Goal: Check status: Check status

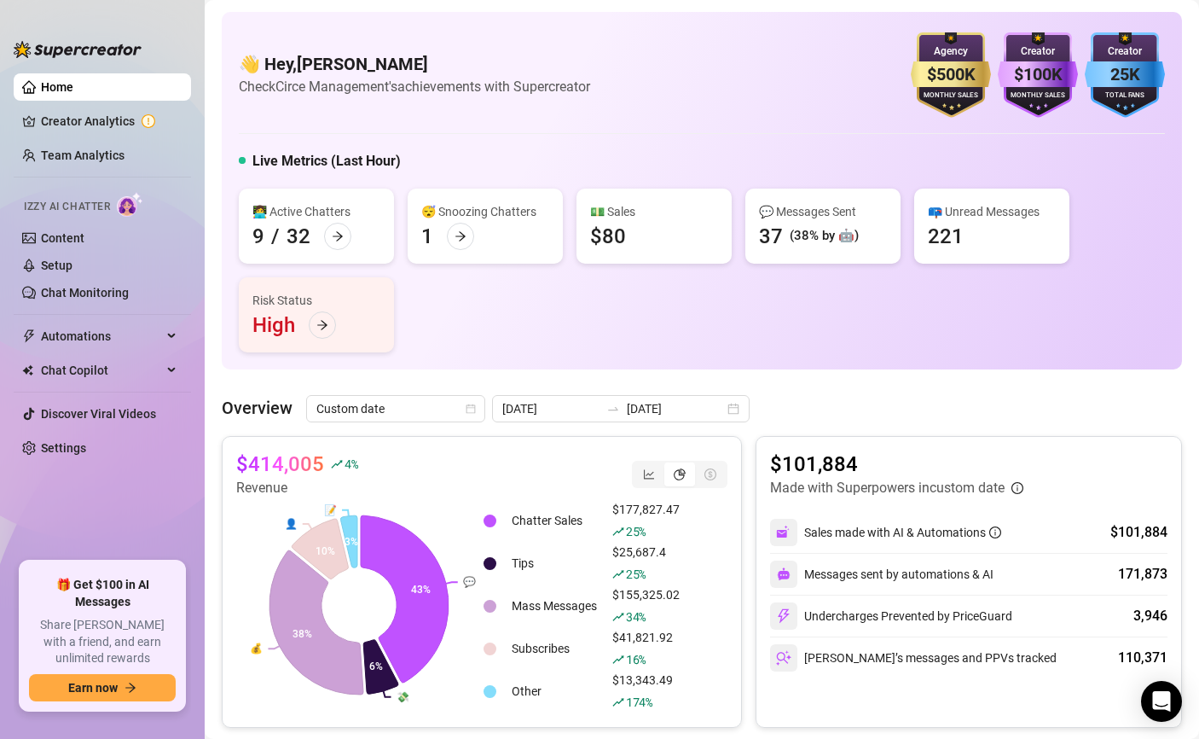
scroll to position [177, 0]
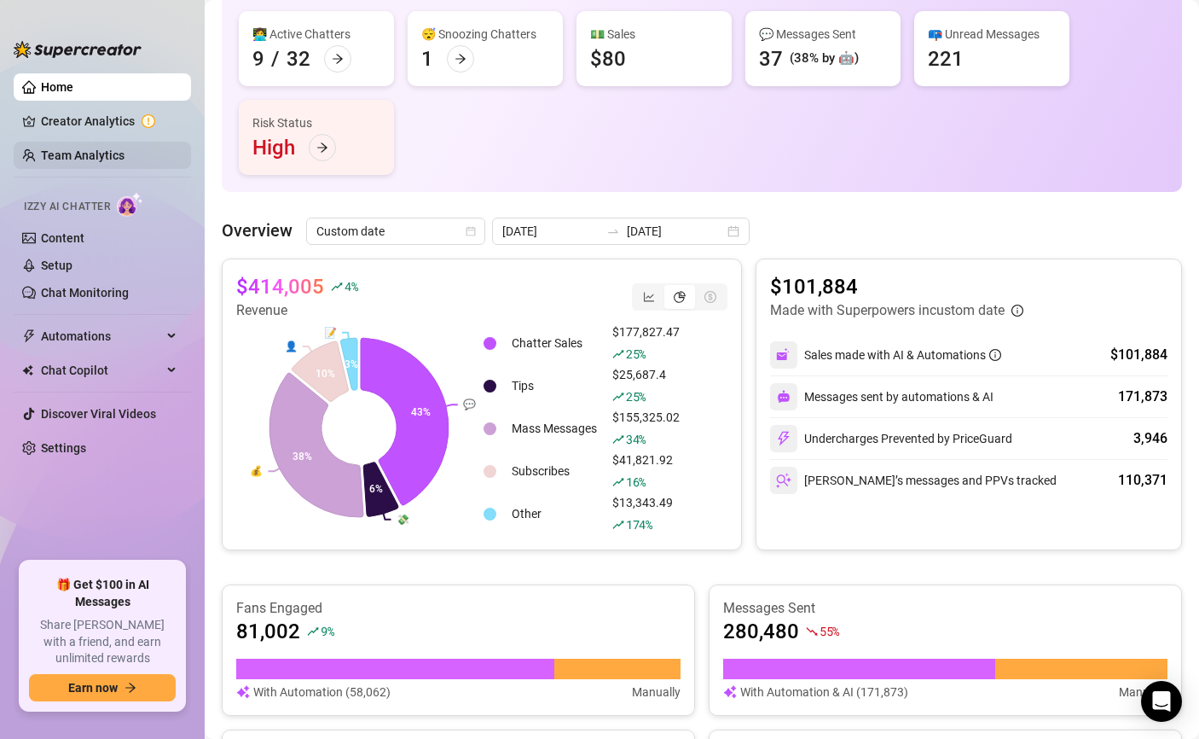
click at [105, 148] on link "Team Analytics" at bounding box center [83, 155] width 84 height 14
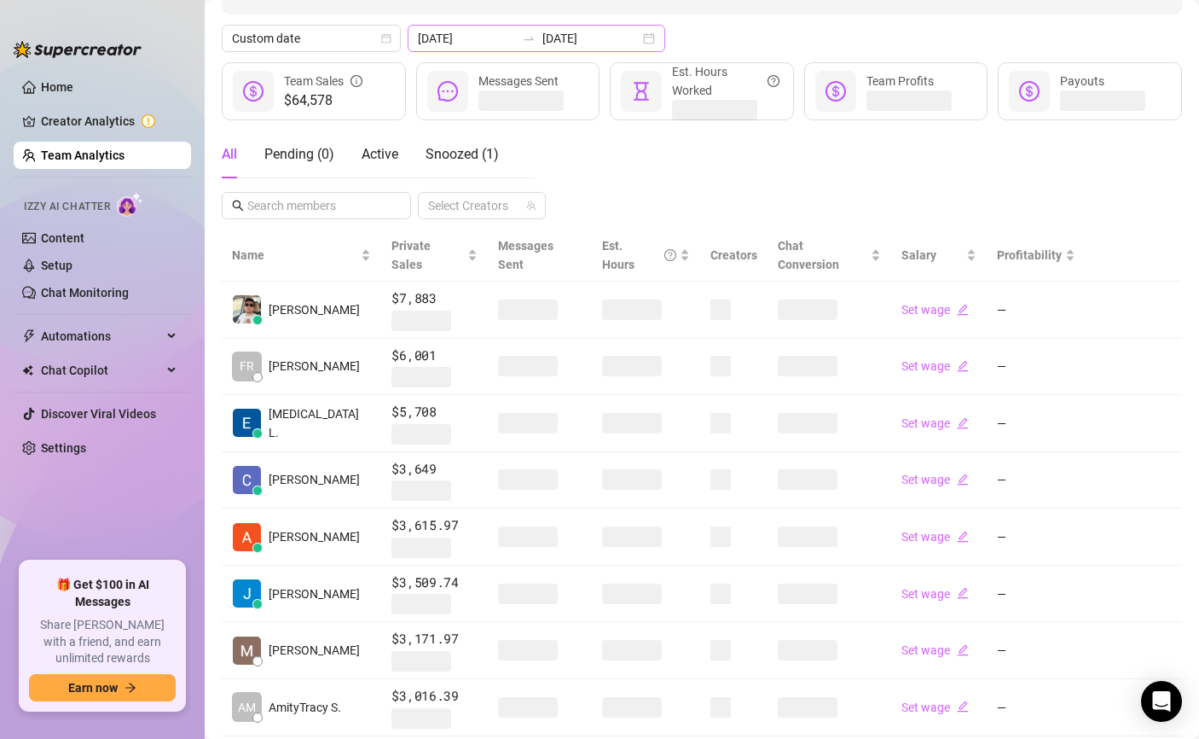
click at [520, 46] on div "[DATE] [DATE]" at bounding box center [537, 38] width 258 height 27
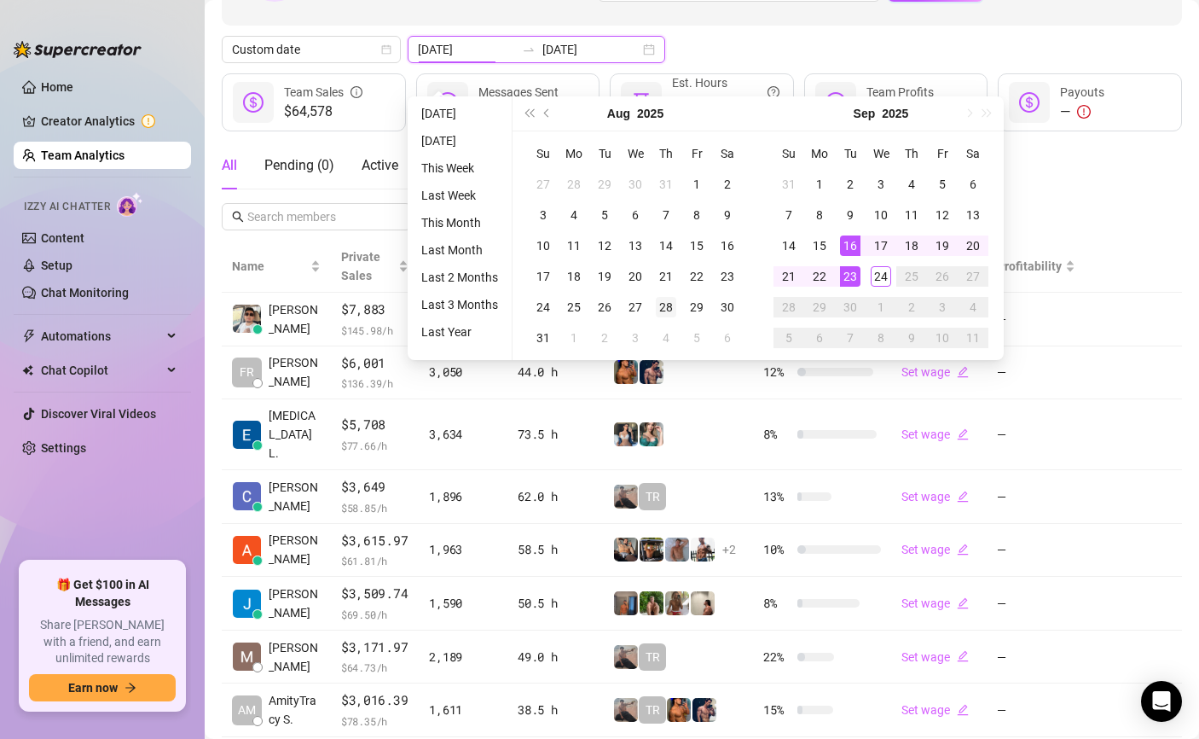
scroll to position [146, 0]
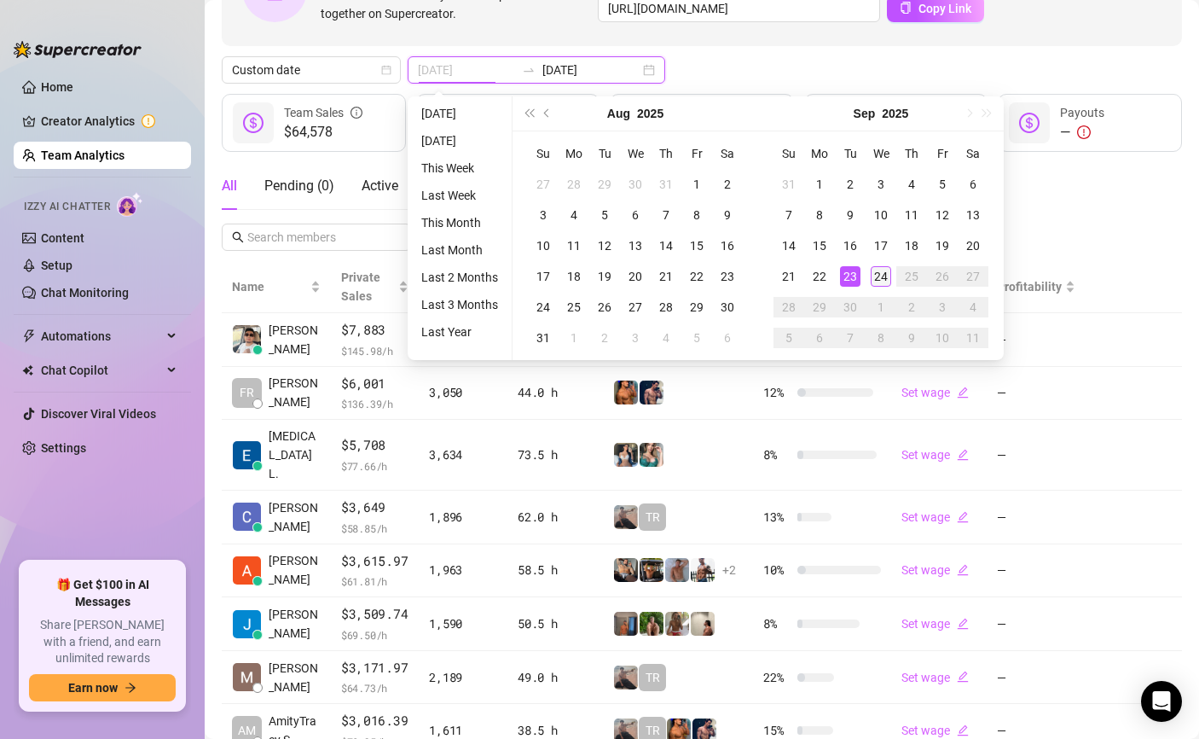
type input "[DATE]"
click at [886, 277] on div "24" at bounding box center [881, 276] width 20 height 20
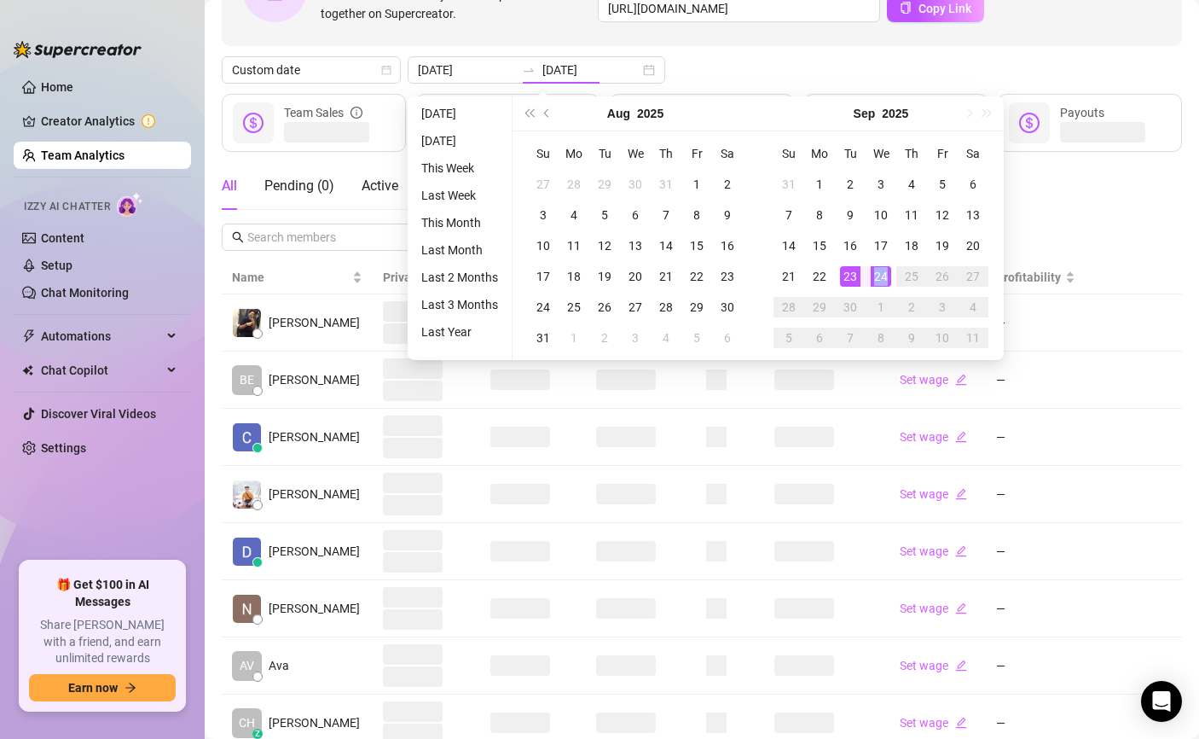
type input "[DATE]"
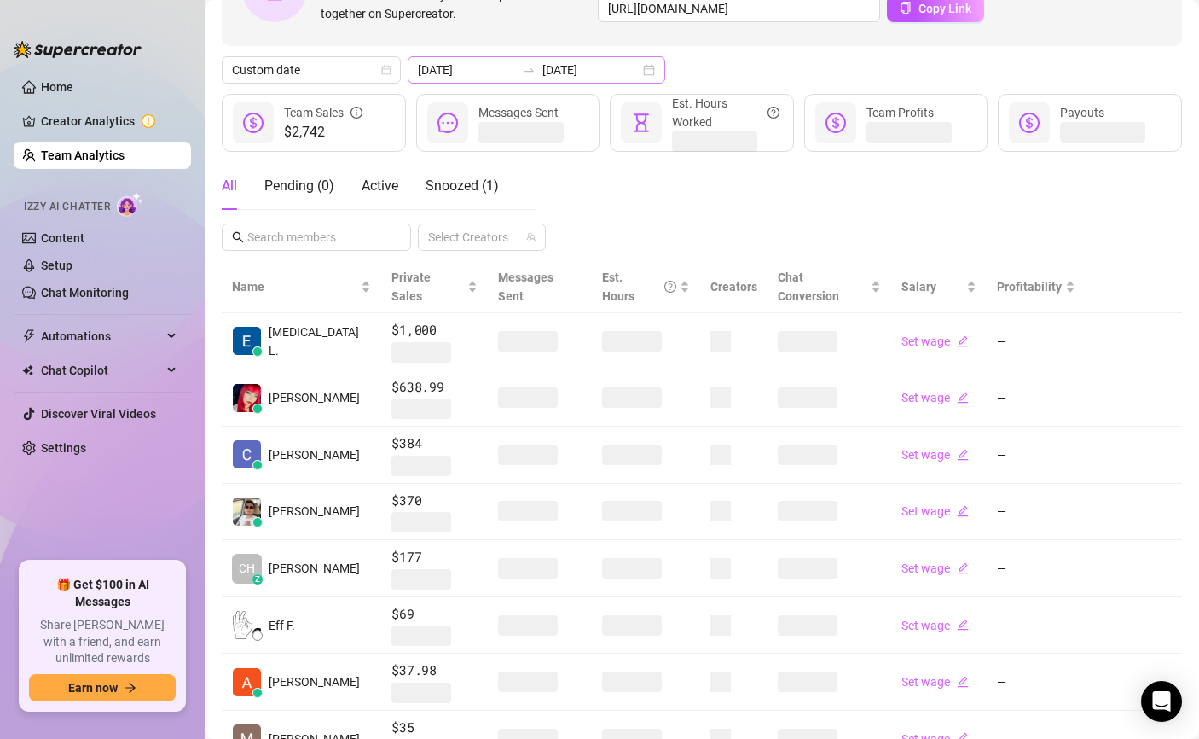
click at [518, 56] on div "[DATE] [DATE]" at bounding box center [537, 69] width 258 height 27
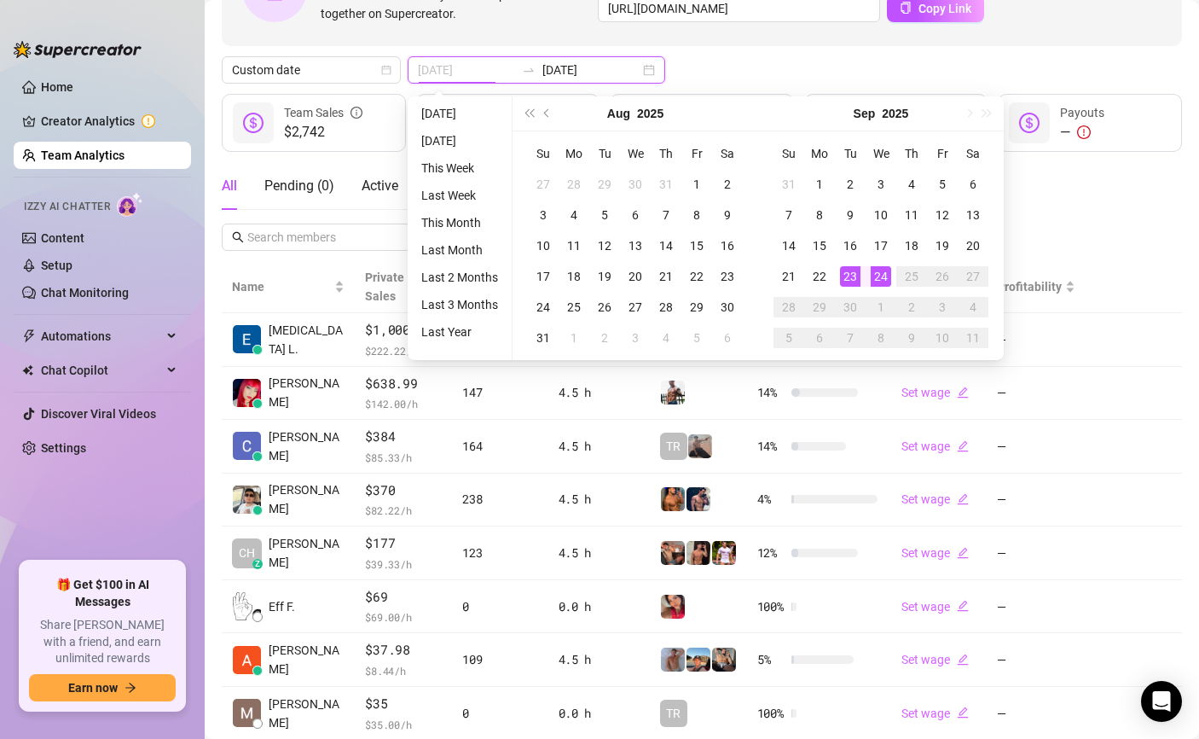
type input "[DATE]"
click at [845, 266] on div "23" at bounding box center [850, 276] width 20 height 20
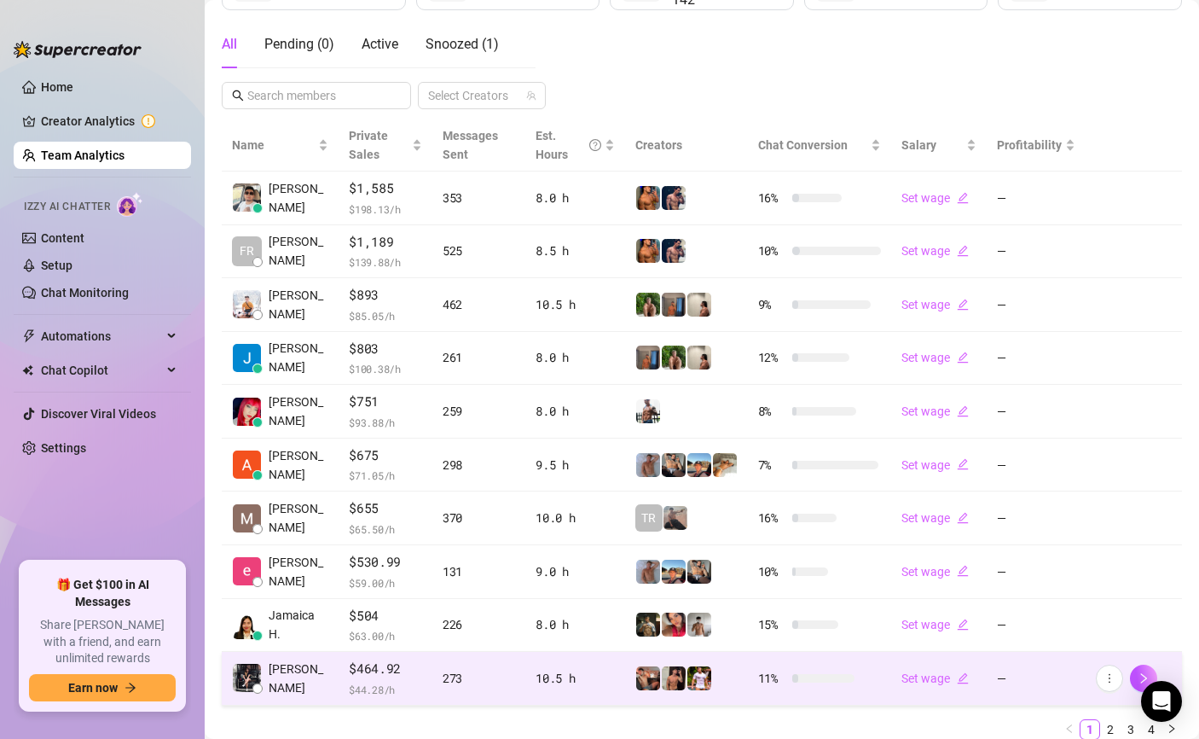
scroll to position [352, 0]
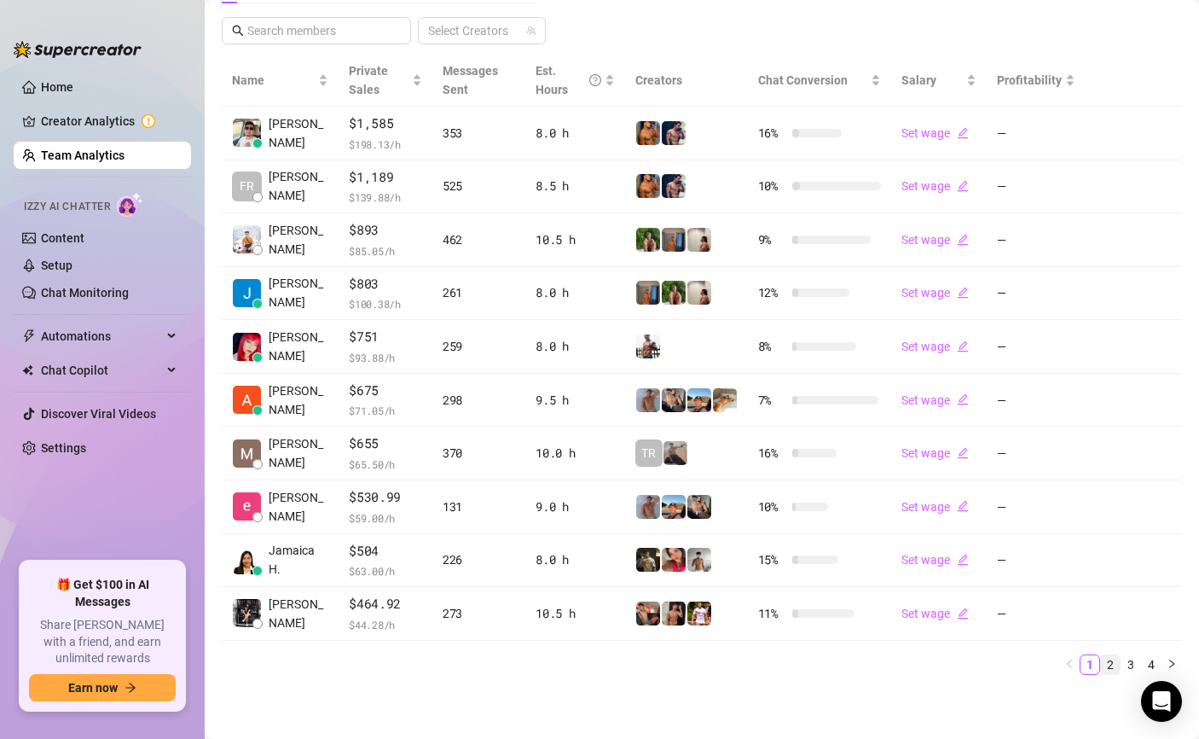
click at [1115, 663] on link "2" at bounding box center [1110, 664] width 19 height 19
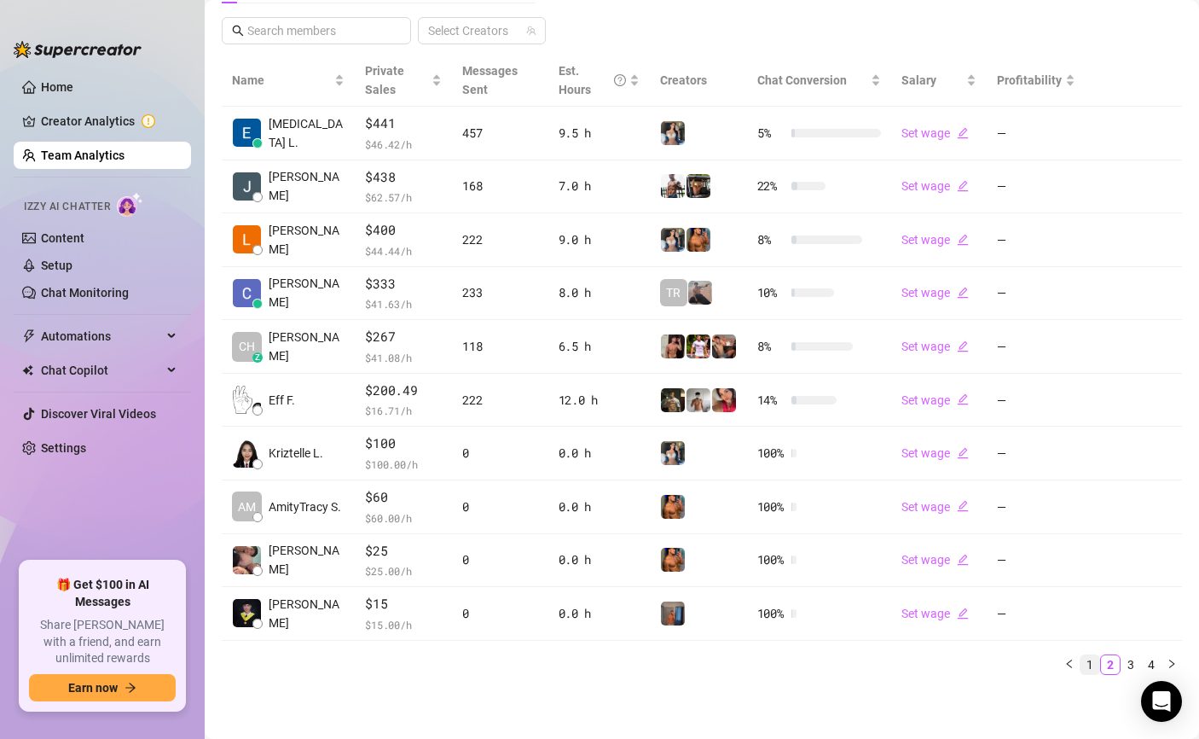
click at [1099, 664] on link "1" at bounding box center [1090, 664] width 19 height 19
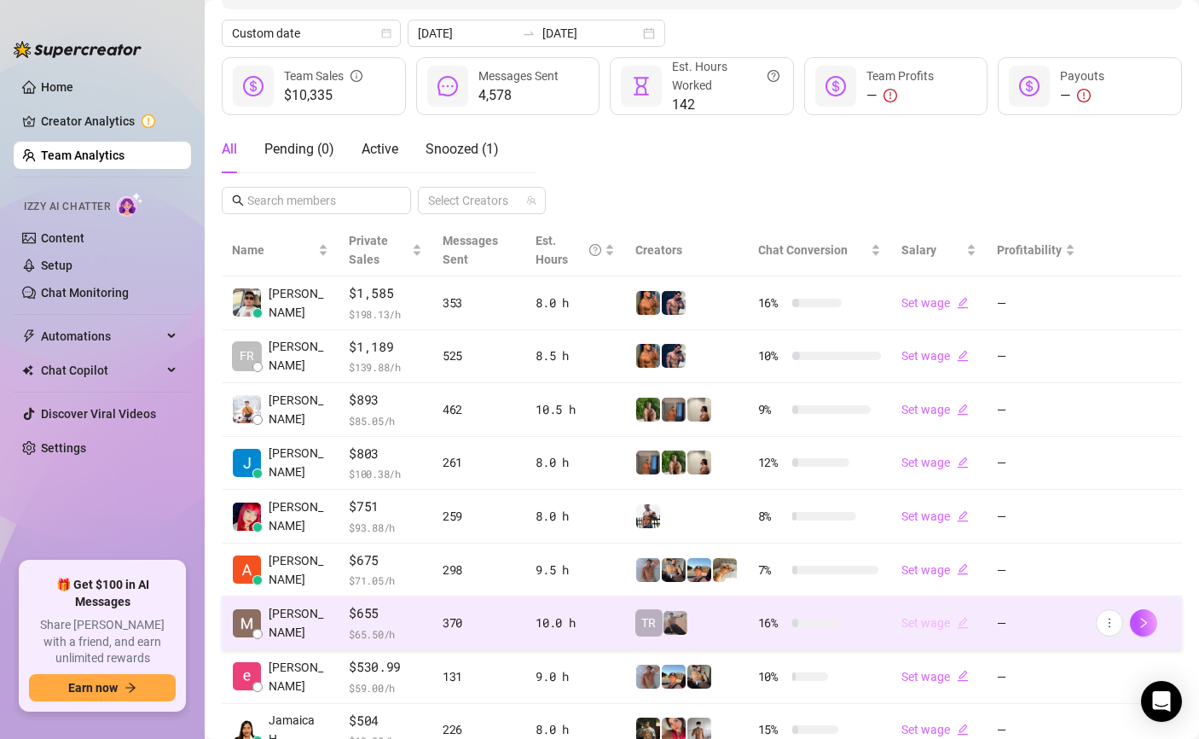
scroll to position [0, 0]
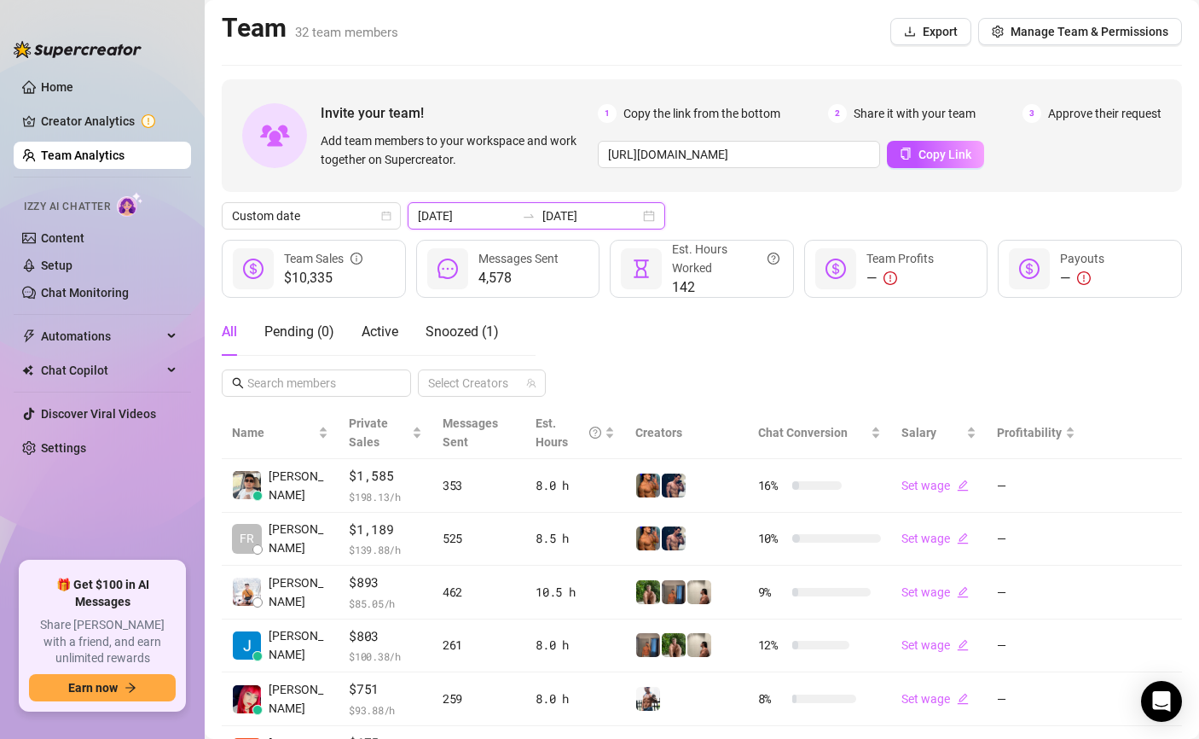
click at [558, 208] on input "[DATE]" at bounding box center [590, 215] width 97 height 19
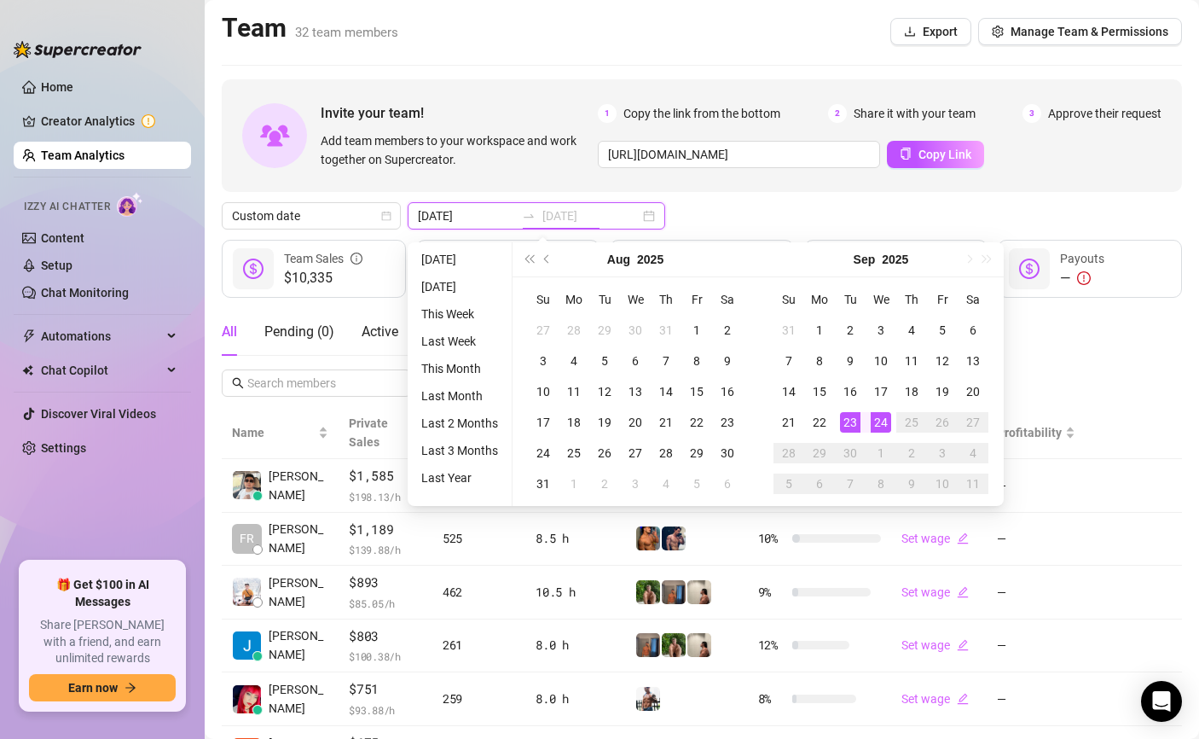
type input "[DATE]"
click at [882, 425] on div "24" at bounding box center [881, 422] width 20 height 20
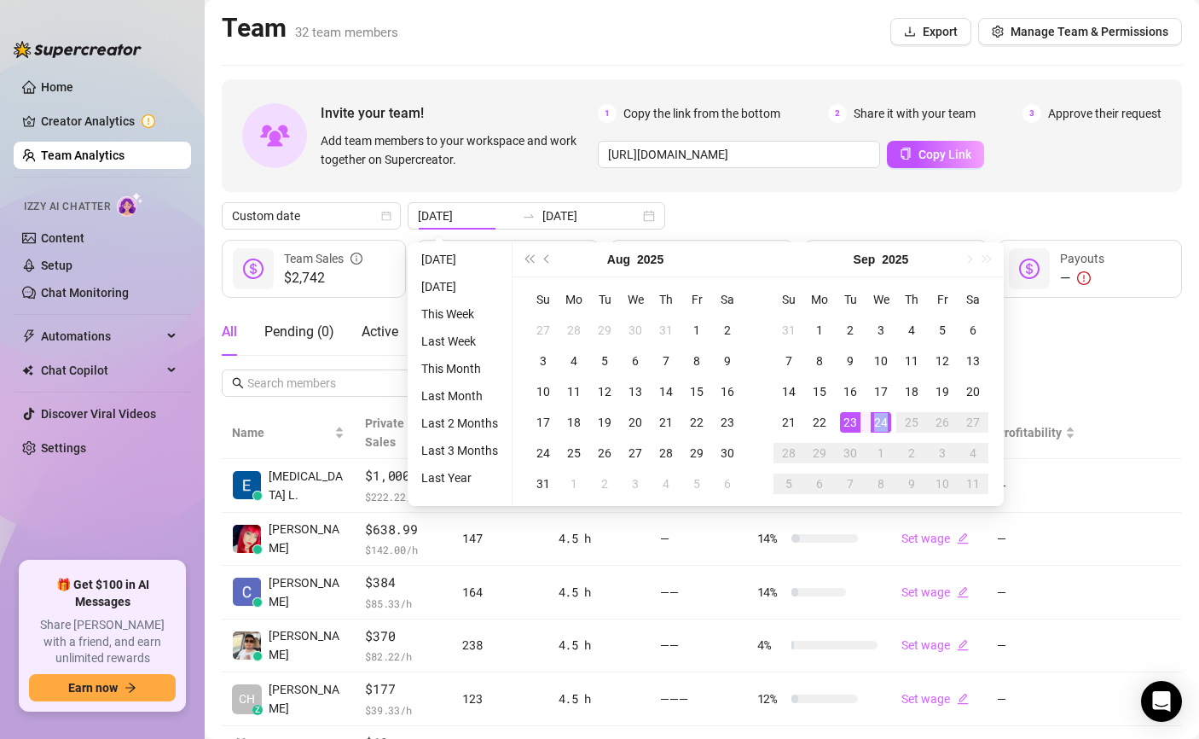
type input "[DATE]"
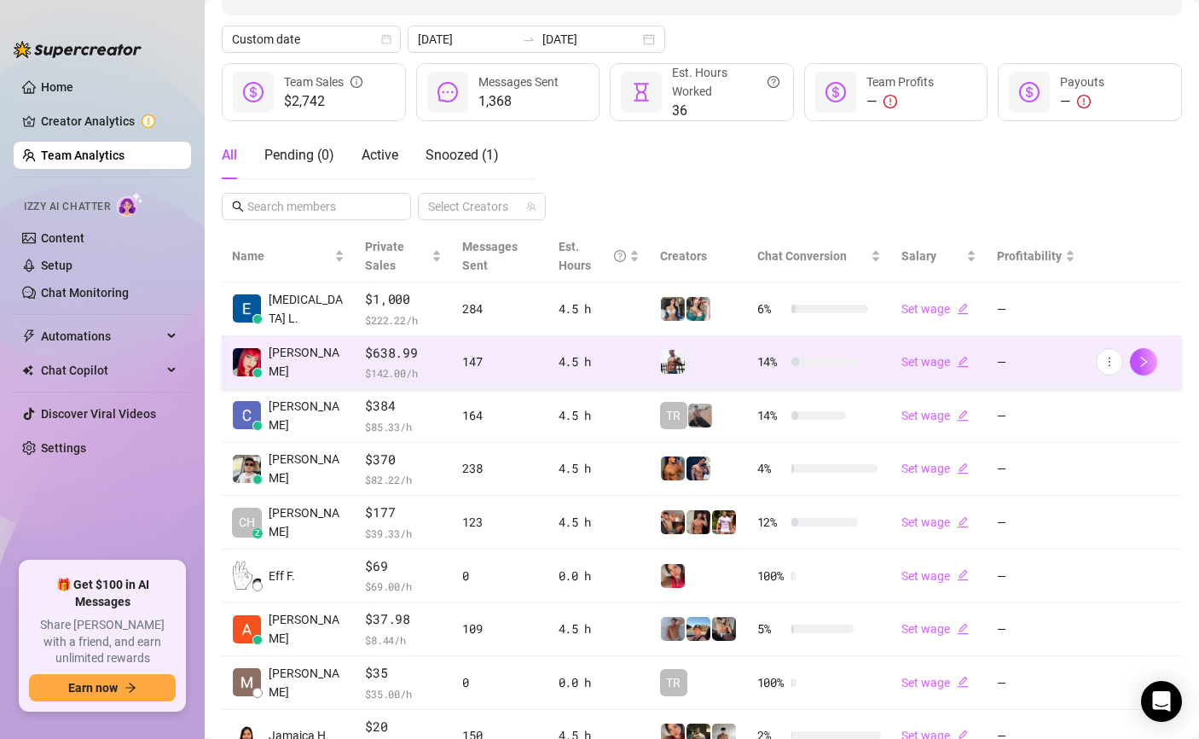
scroll to position [194, 0]
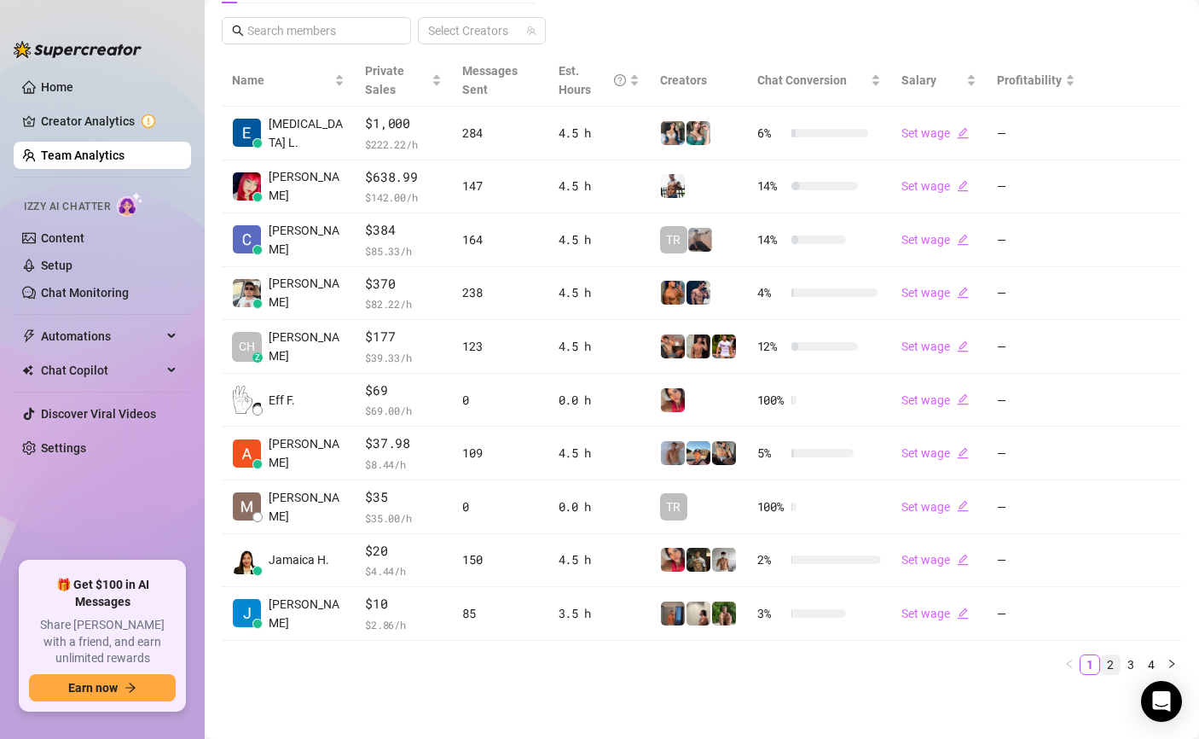
click at [1106, 660] on link "2" at bounding box center [1110, 664] width 19 height 19
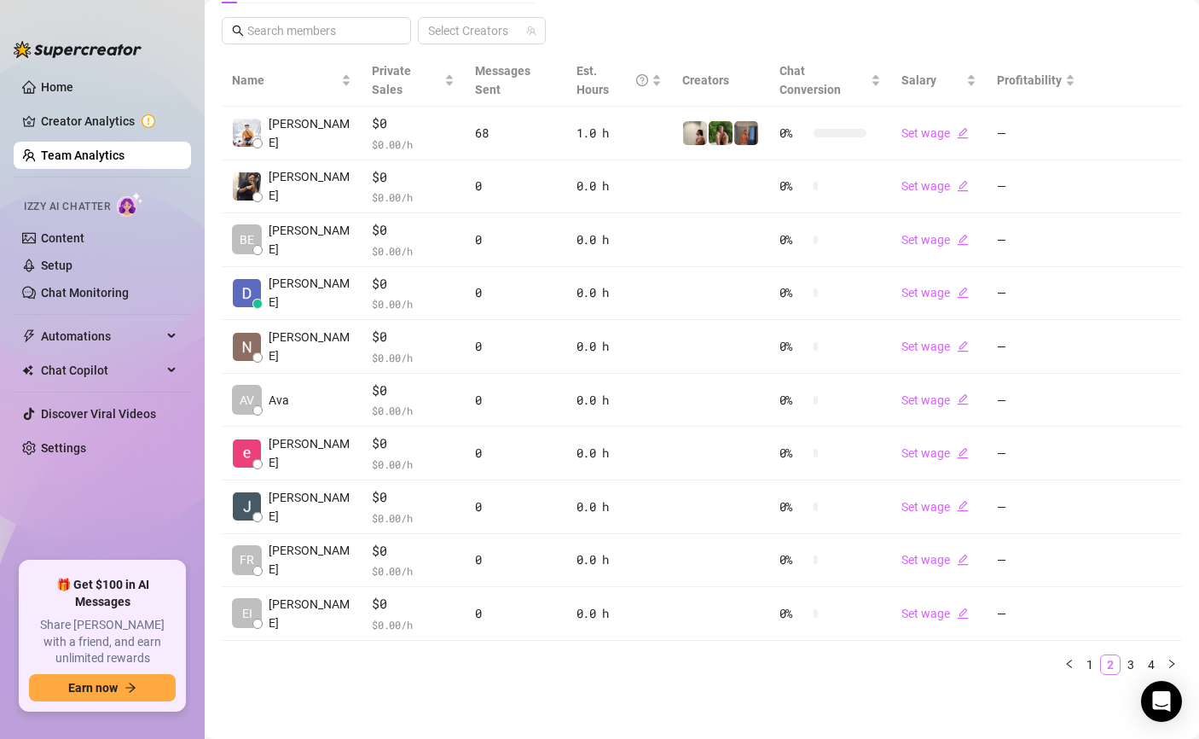
scroll to position [333, 0]
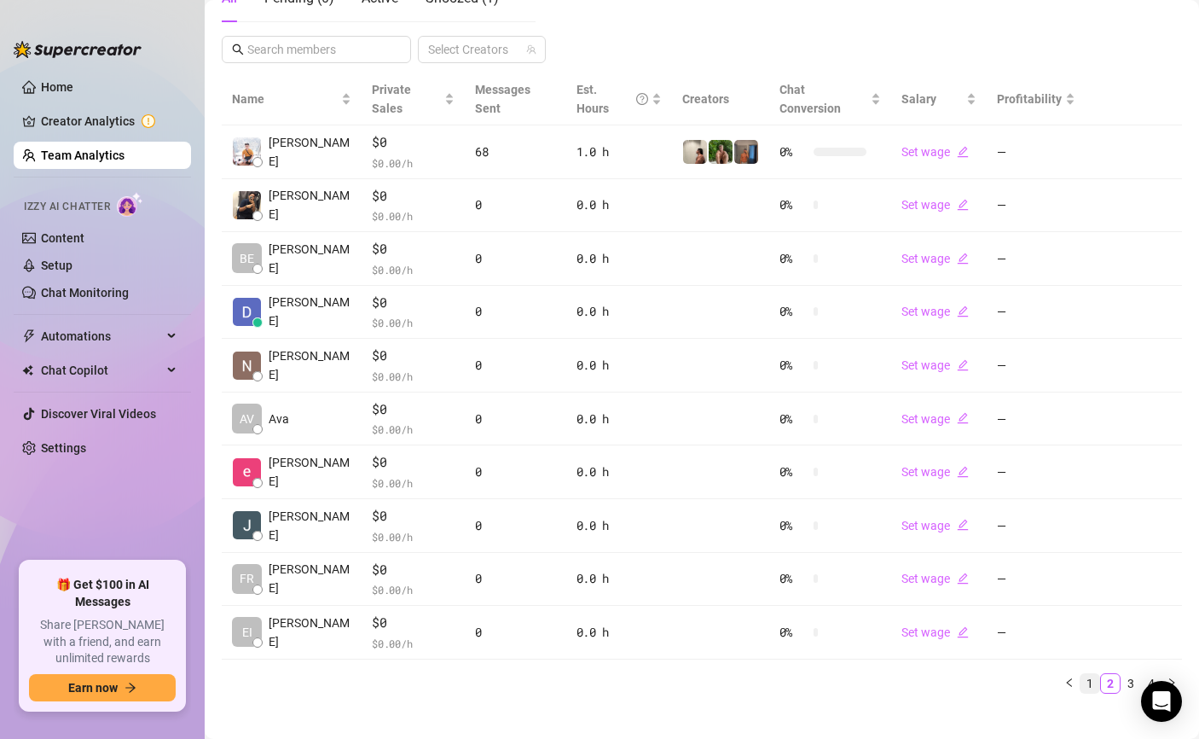
click at [1086, 674] on link "1" at bounding box center [1090, 683] width 19 height 19
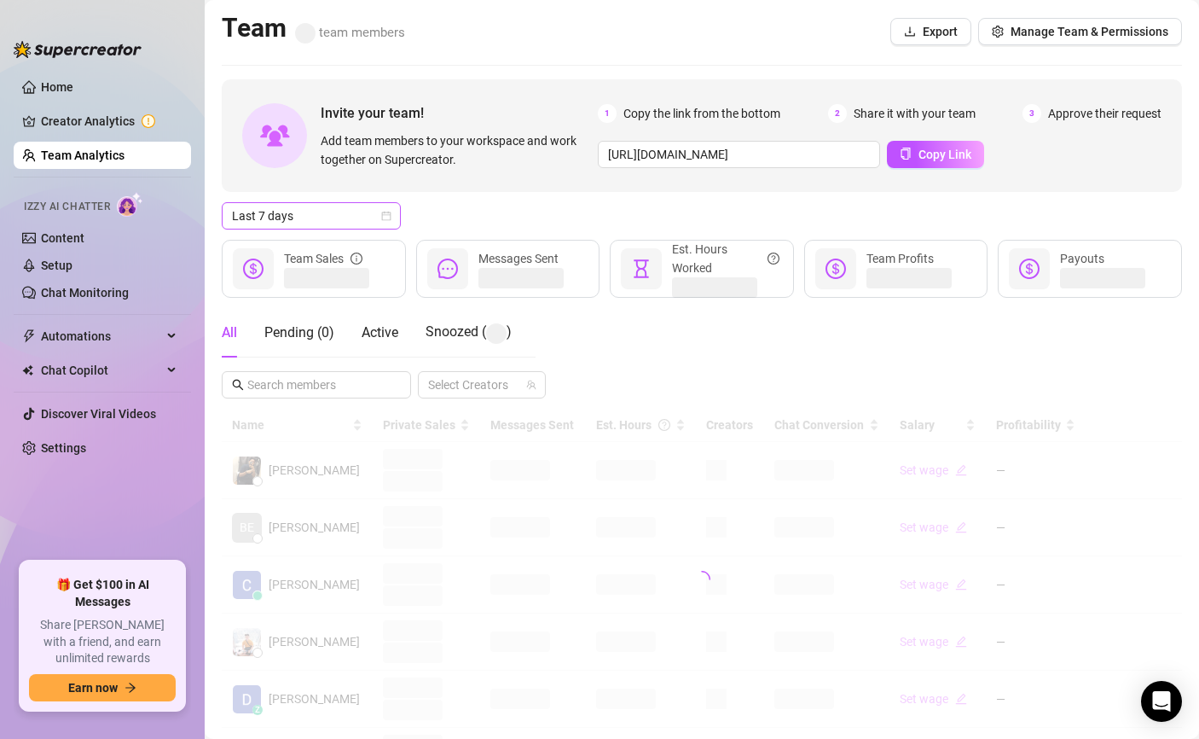
click at [347, 210] on span "Last 7 days" at bounding box center [311, 216] width 159 height 26
click at [323, 202] on div "Last 7 days" at bounding box center [311, 215] width 179 height 27
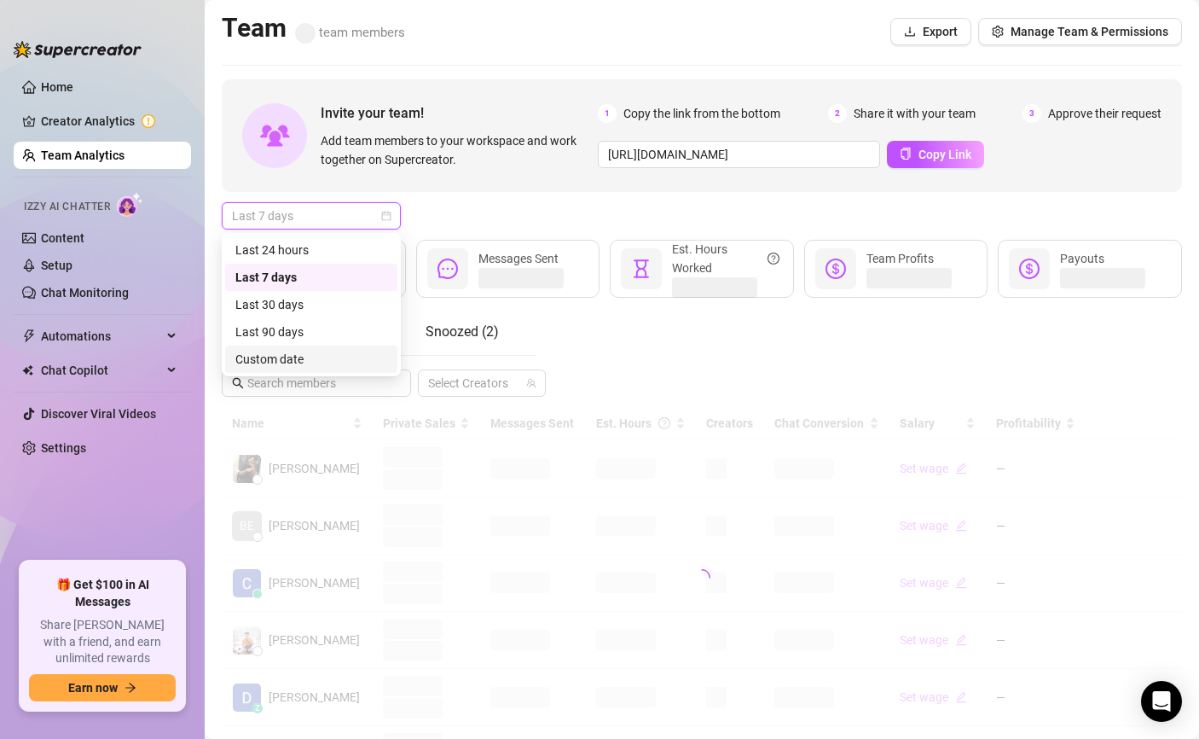
click at [304, 359] on div "Custom date" at bounding box center [311, 359] width 152 height 19
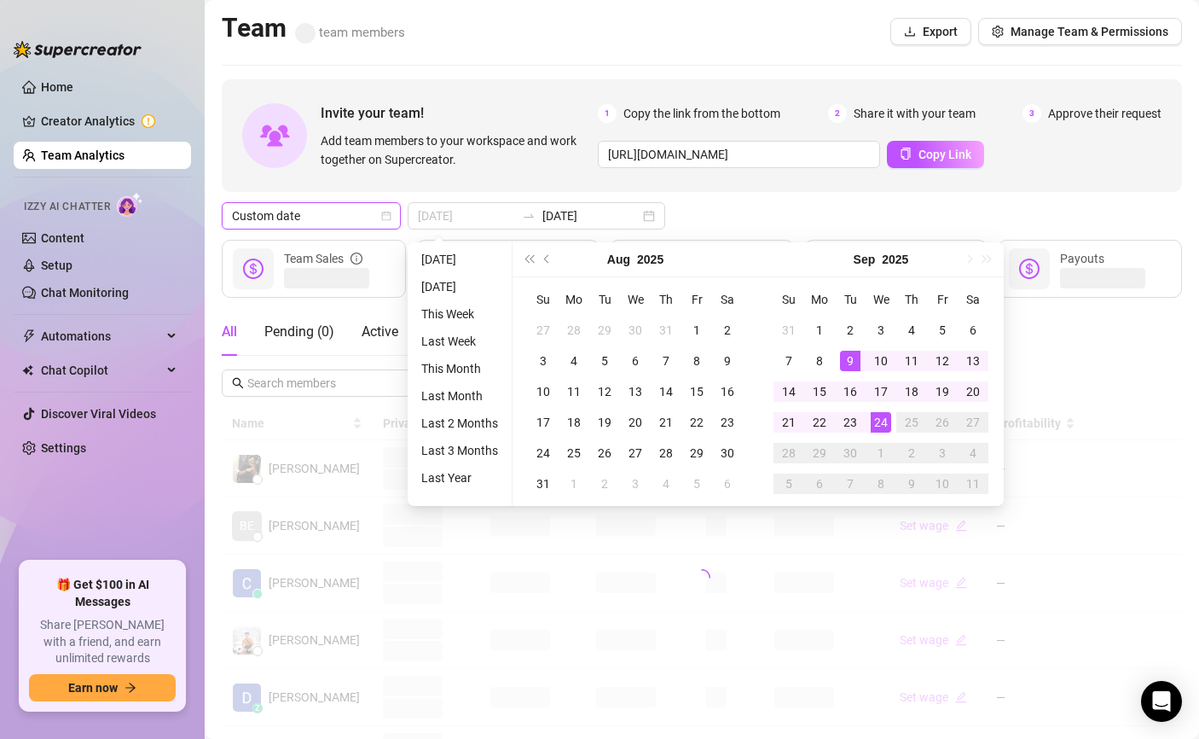
type input "[DATE]"
click at [879, 430] on div "24" at bounding box center [881, 422] width 20 height 20
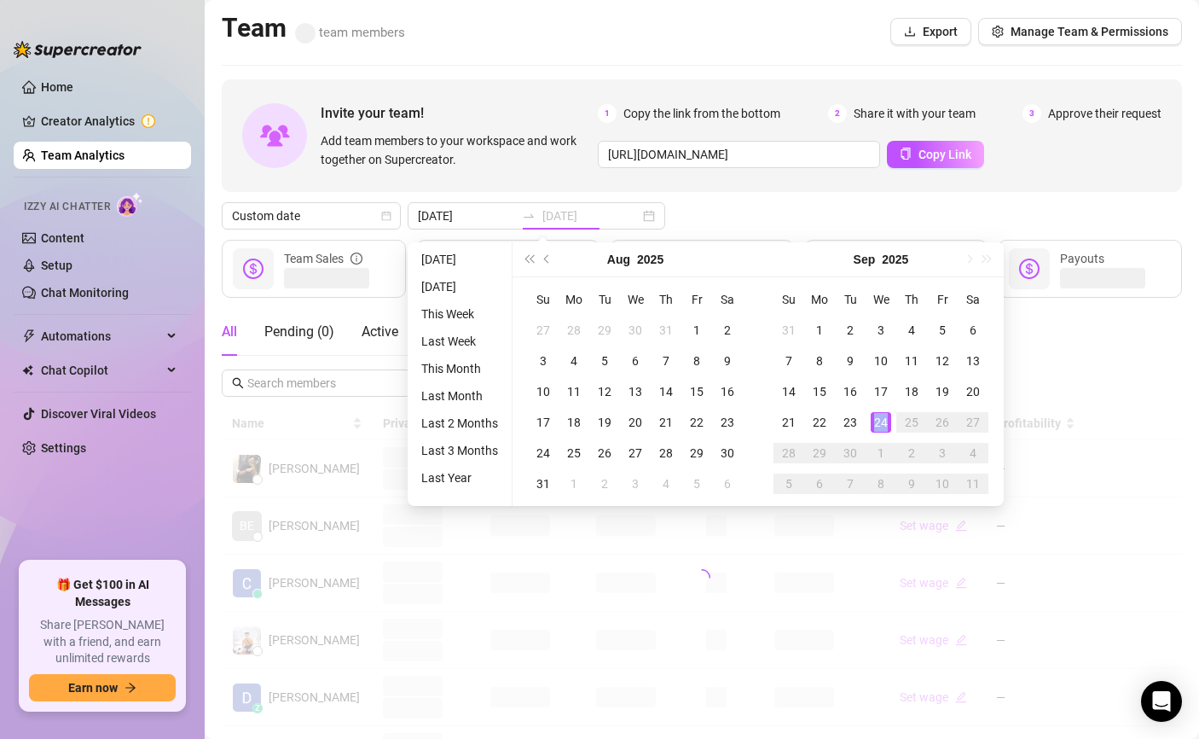
click at [879, 430] on div "24" at bounding box center [881, 422] width 20 height 20
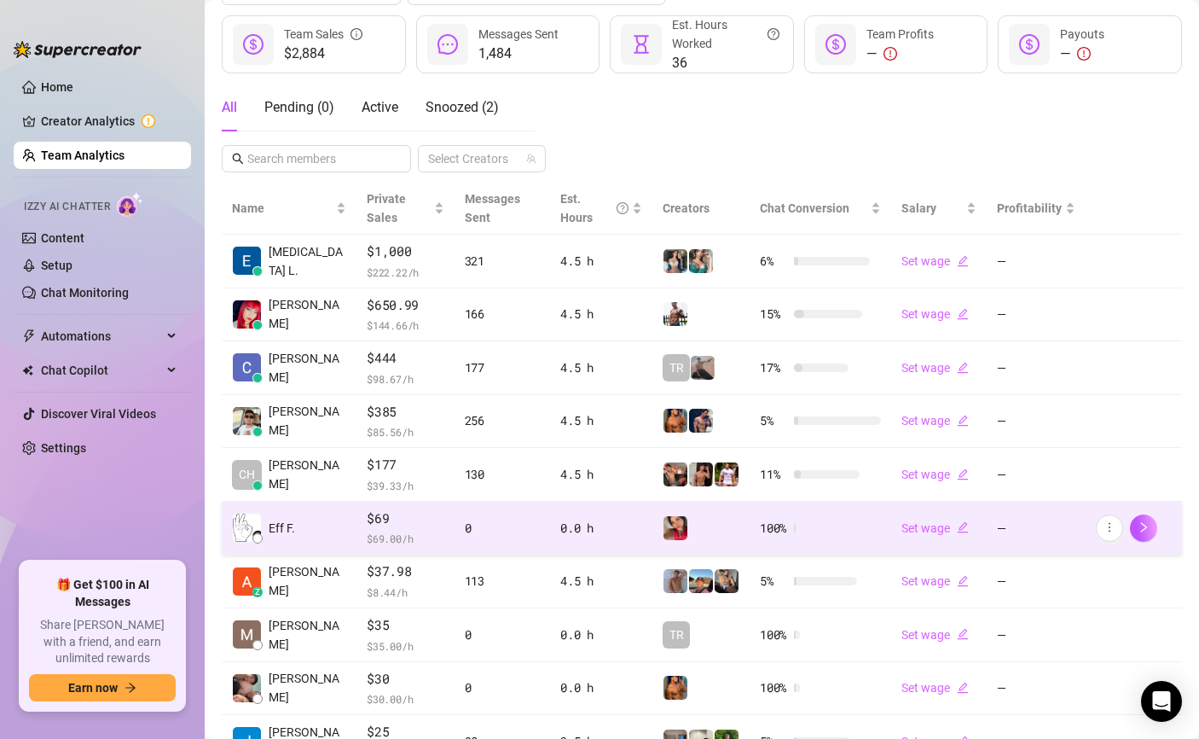
scroll to position [230, 0]
